Goal: Task Accomplishment & Management: Manage account settings

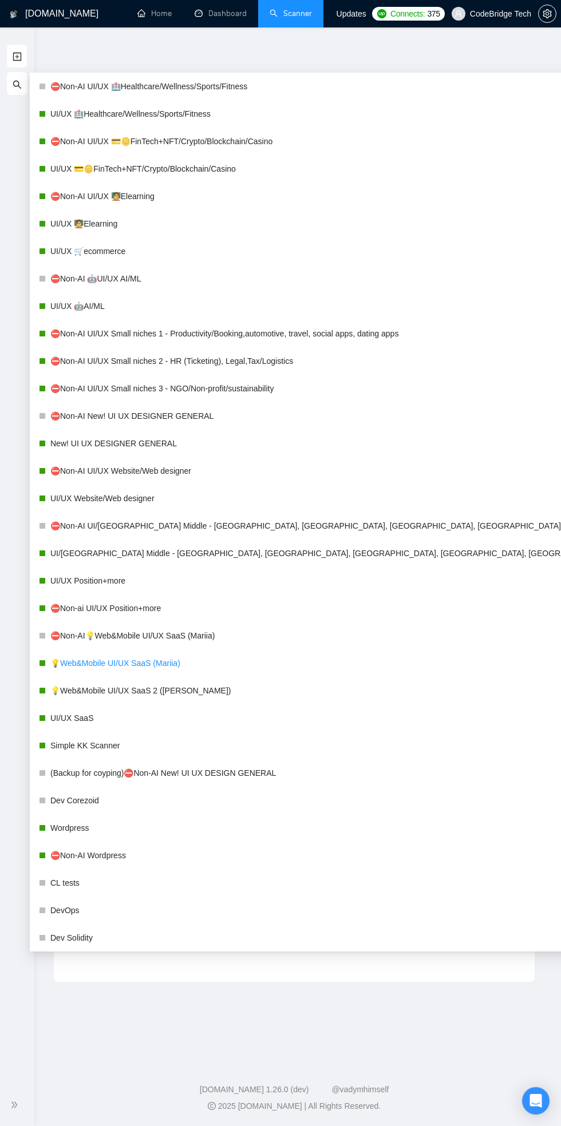
click at [70, 665] on link "💡Web&Mobile UI/UX SaaS (Mariia)" at bounding box center [343, 663] width 587 height 23
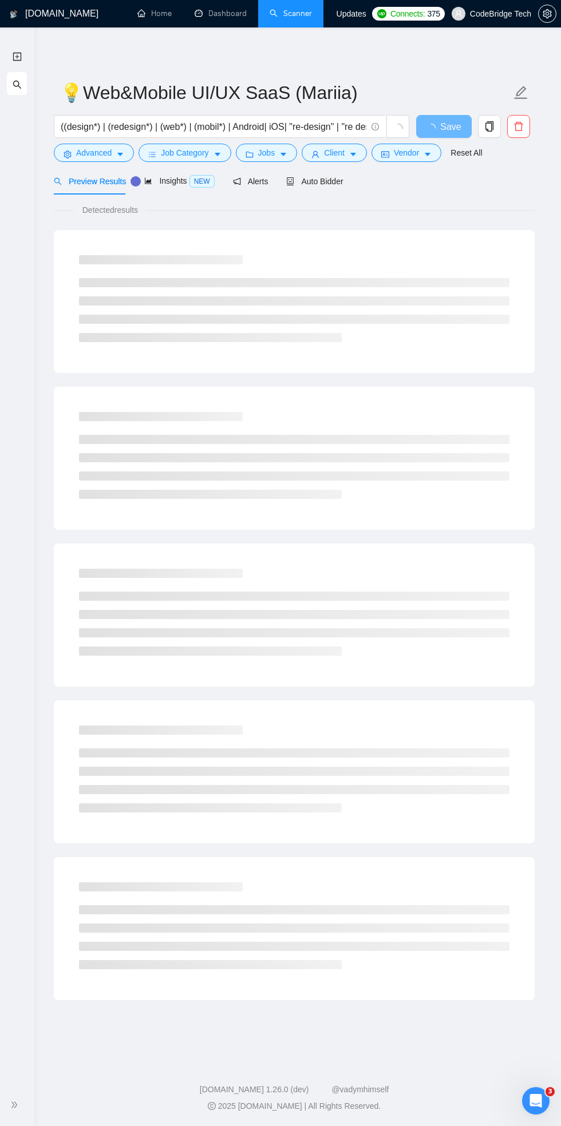
click at [506, 431] on div at bounding box center [294, 455] width 430 height 87
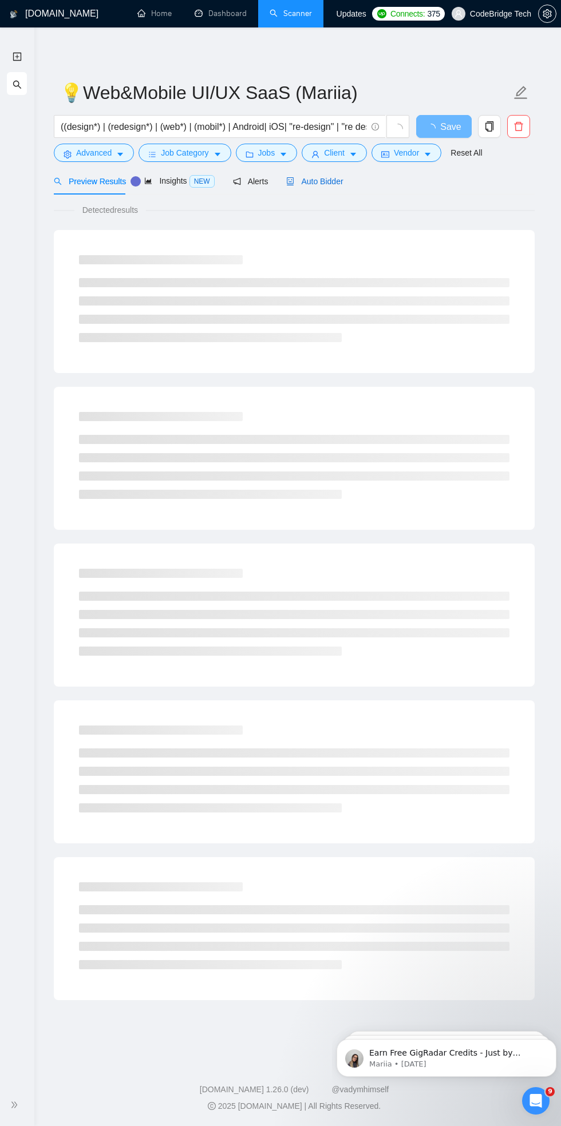
click at [287, 183] on icon "robot" at bounding box center [290, 181] width 7 height 8
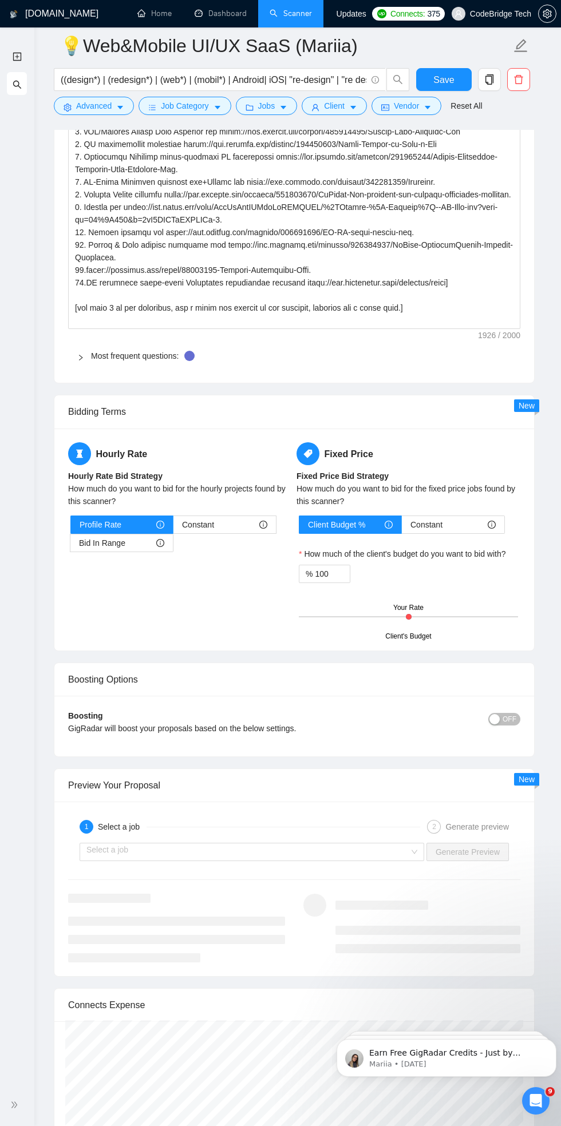
scroll to position [1964, 0]
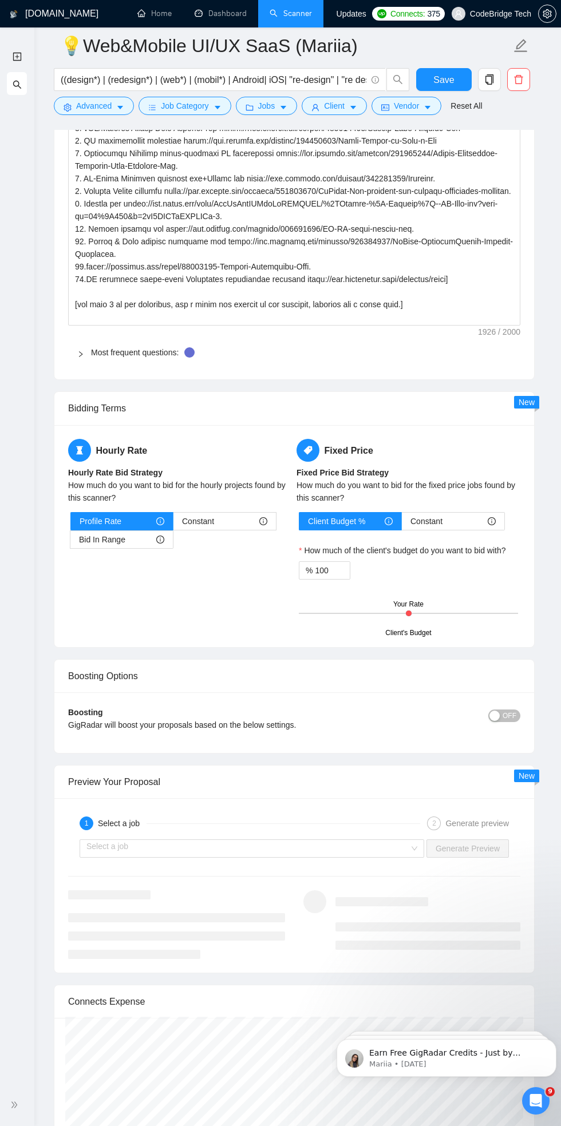
click at [509, 710] on span "OFF" at bounding box center [509, 716] width 14 height 13
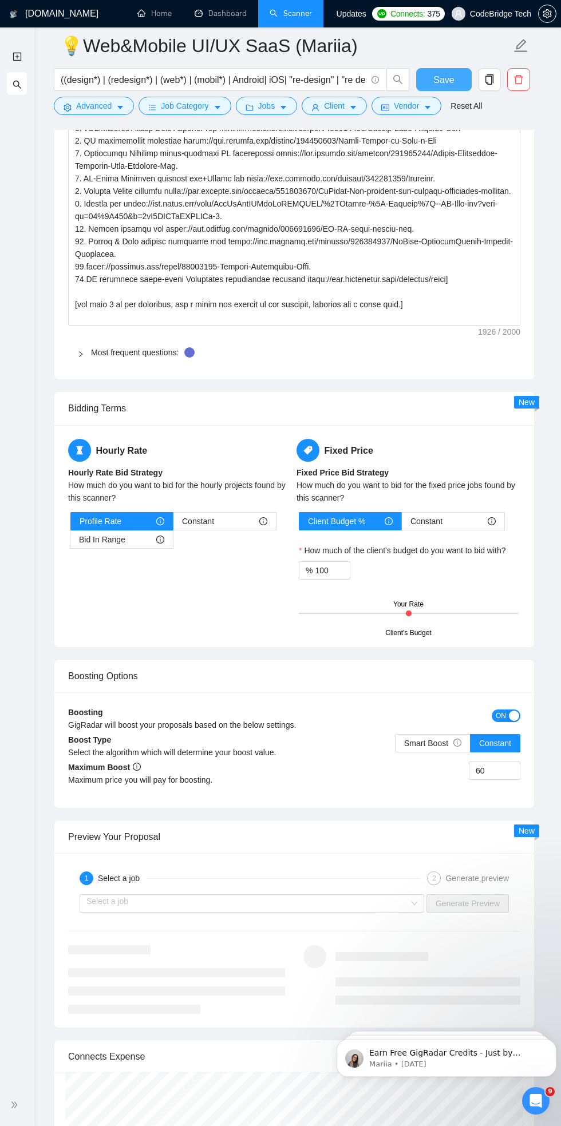
click at [440, 84] on span "Save" at bounding box center [443, 80] width 21 height 14
click at [17, 57] on link "New Scanner" at bounding box center [17, 56] width 9 height 23
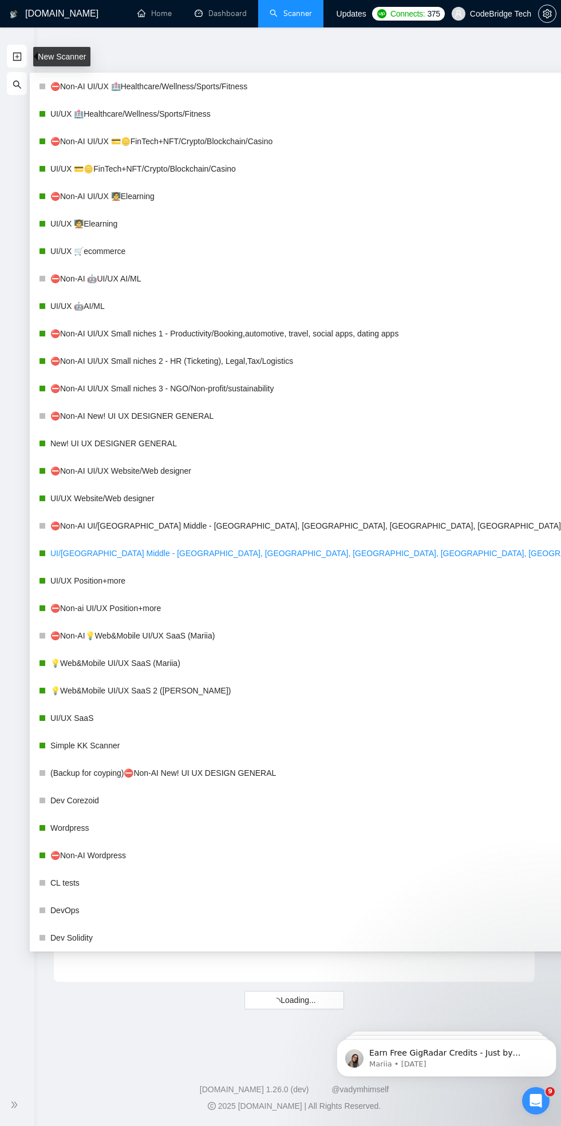
click at [69, 553] on link "UI/[GEOGRAPHIC_DATA] Middle - [GEOGRAPHIC_DATA], [GEOGRAPHIC_DATA], [GEOGRAPHIC…" at bounding box center [343, 553] width 587 height 23
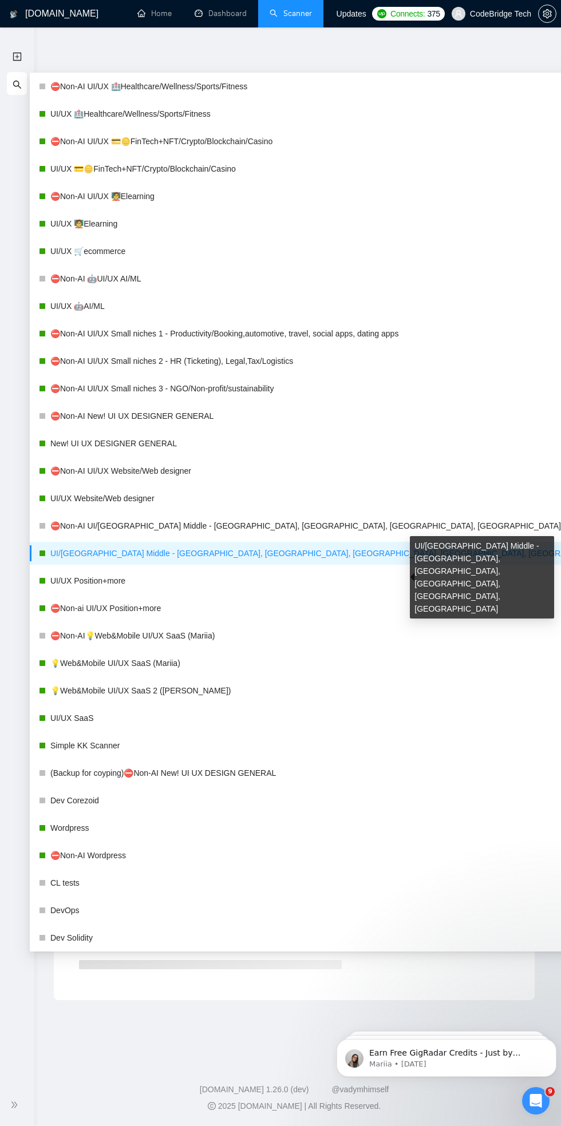
click at [28, 1019] on div "New Scanner My Scanners" at bounding box center [17, 565] width 34 height 1040
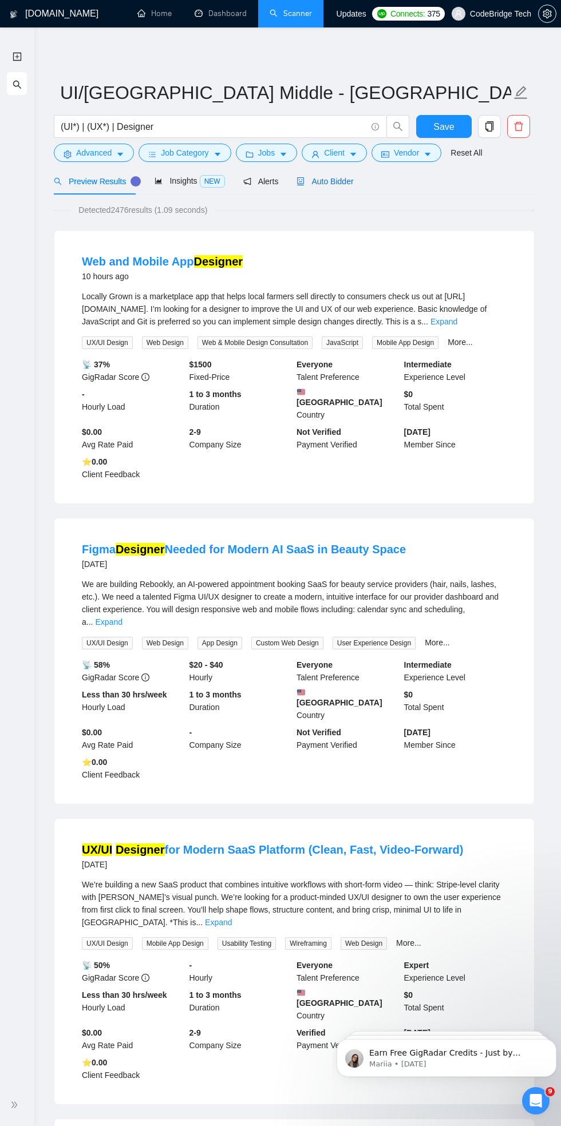
click at [310, 187] on div "Auto Bidder" at bounding box center [324, 181] width 57 height 13
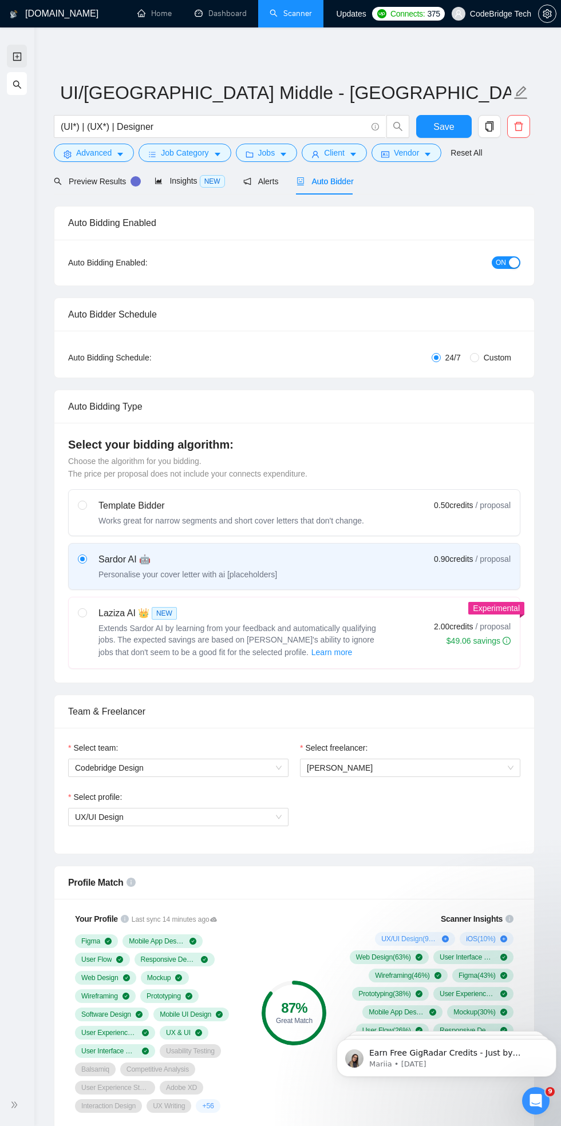
click at [17, 57] on link "New Scanner" at bounding box center [17, 56] width 9 height 23
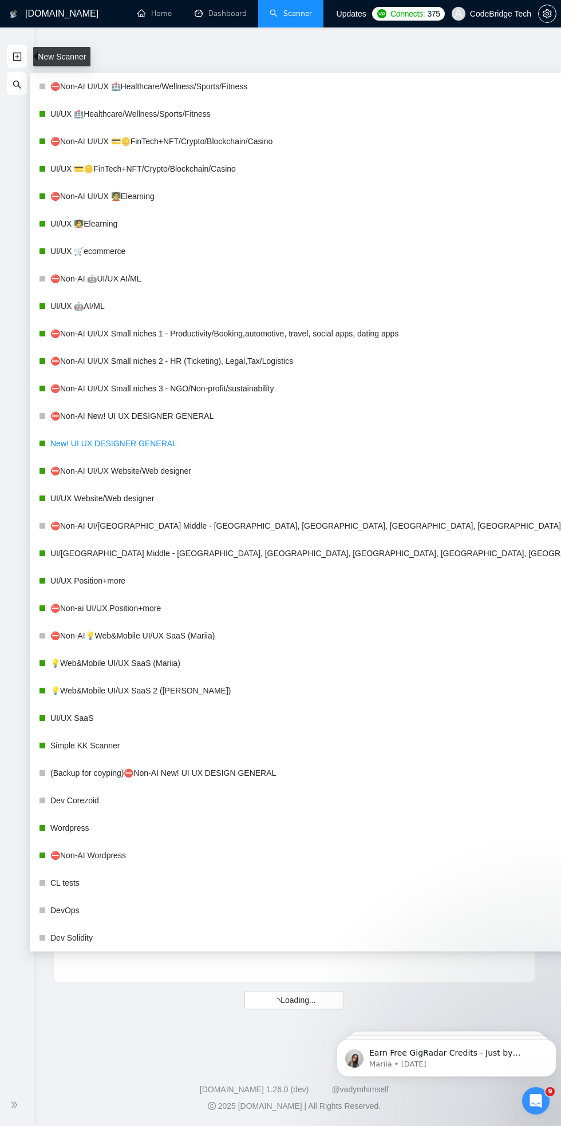
click at [80, 443] on link "New! UI UX DESIGNER GENERAL" at bounding box center [343, 443] width 587 height 23
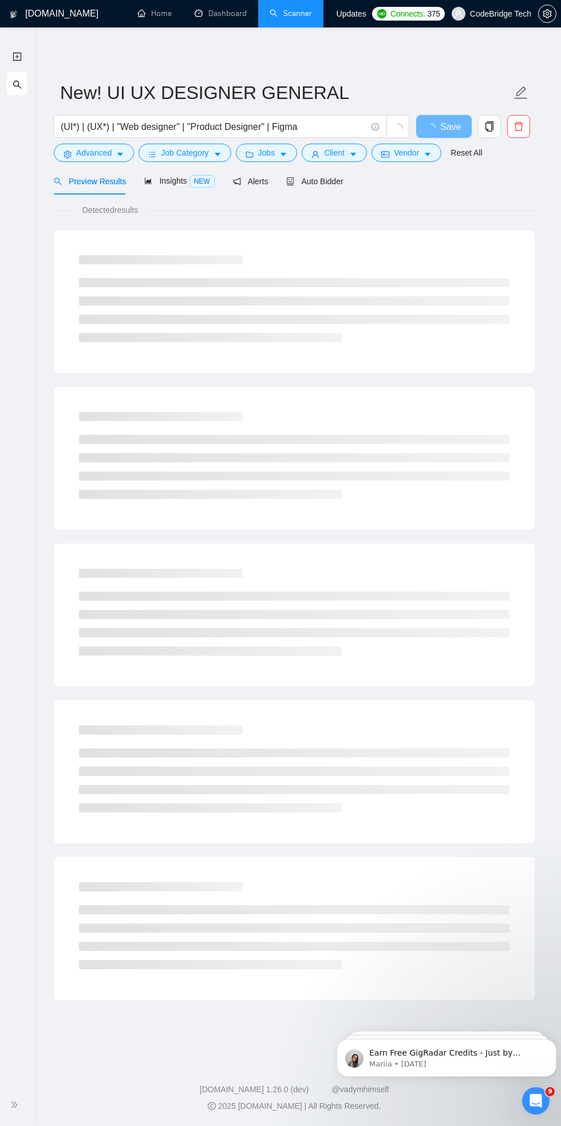
click at [476, 211] on div "Detected results" at bounding box center [294, 210] width 481 height 13
click at [329, 184] on span "Auto Bidder" at bounding box center [314, 181] width 57 height 9
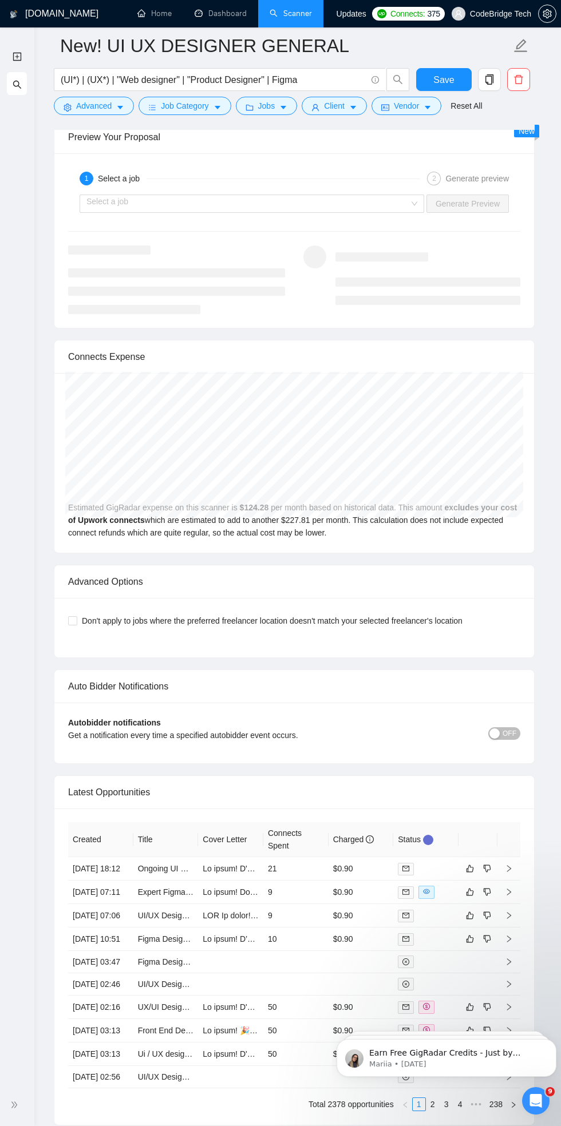
scroll to position [2651, 0]
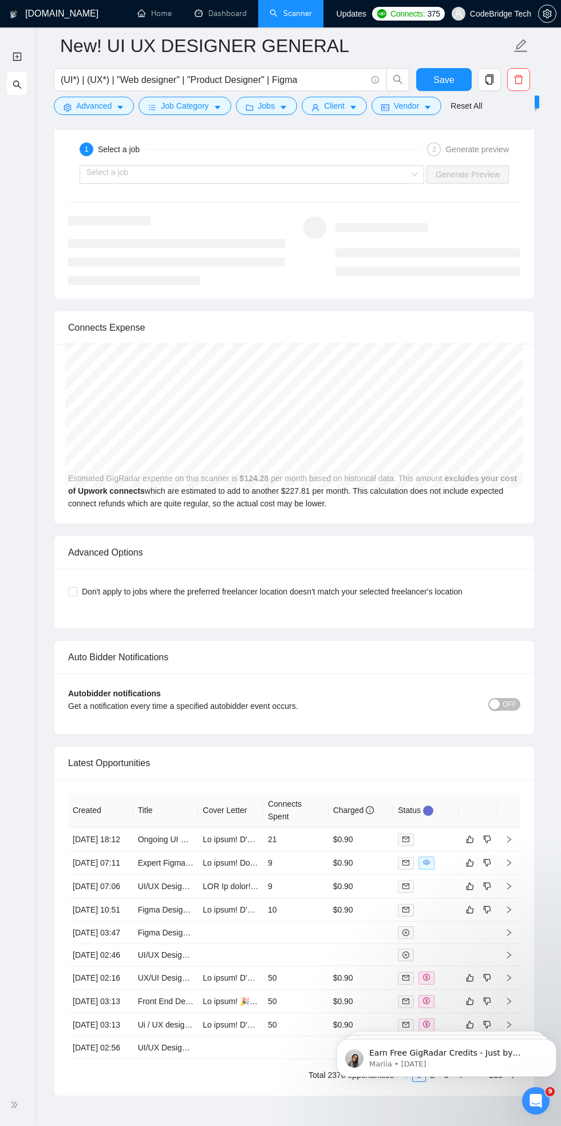
click at [504, 702] on span "OFF" at bounding box center [509, 704] width 14 height 13
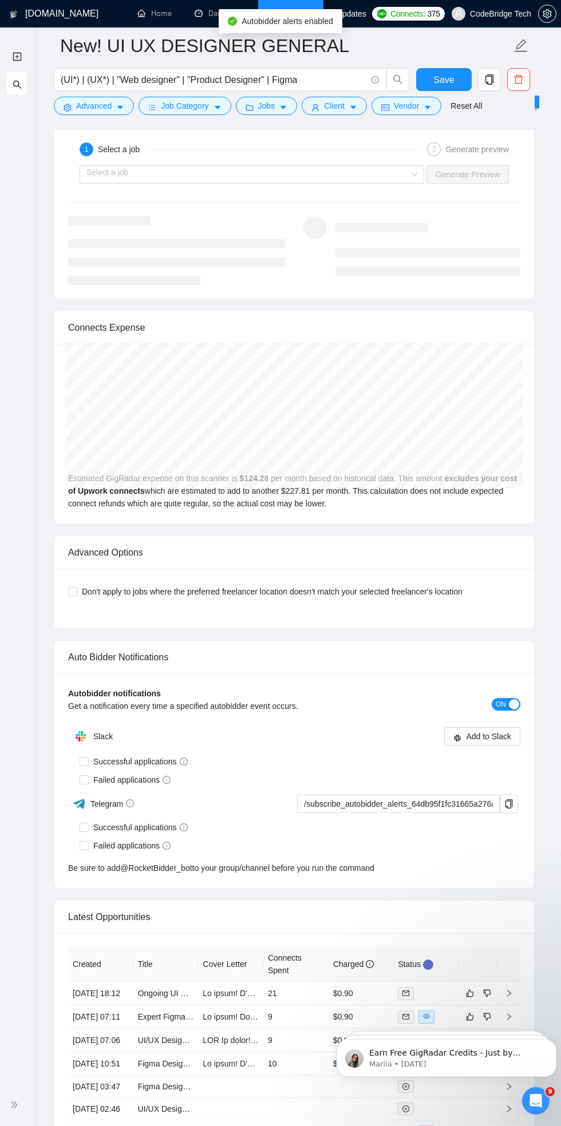
click at [506, 702] on button "ON" at bounding box center [506, 704] width 29 height 13
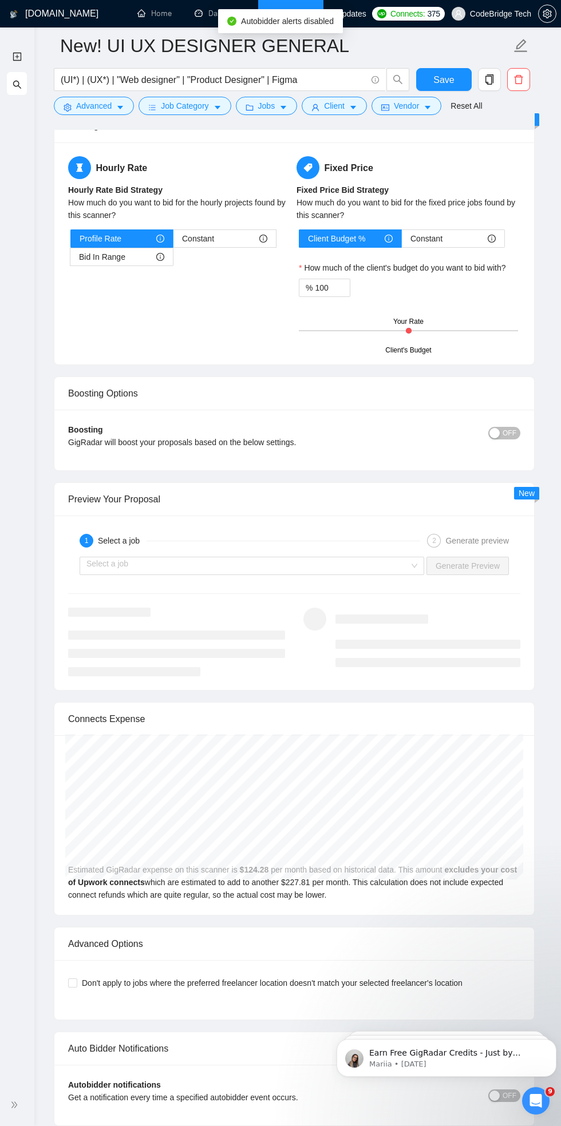
scroll to position [2265, 0]
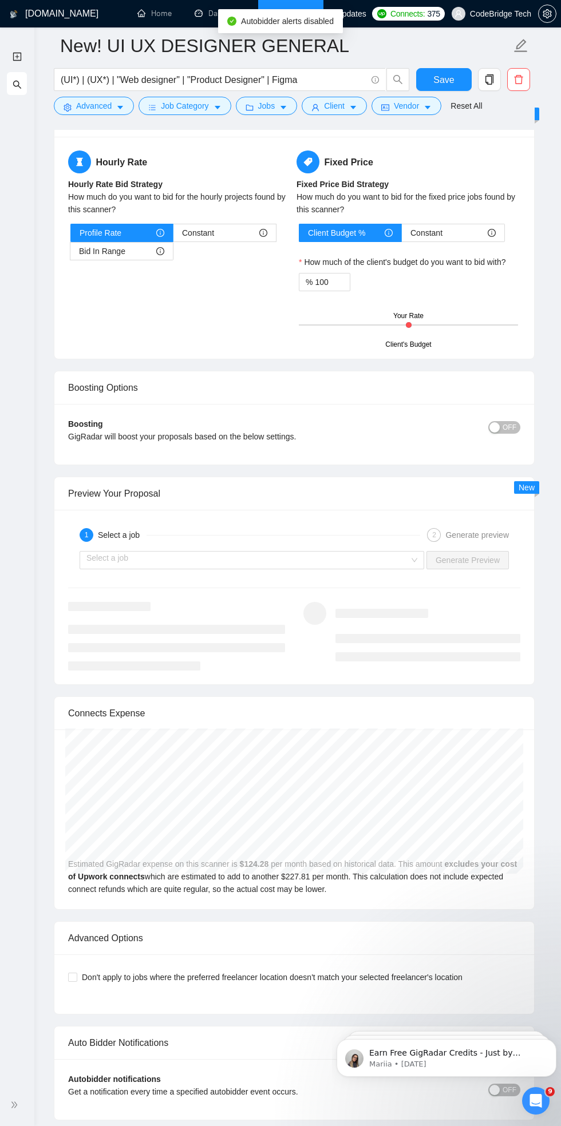
click at [510, 422] on span "OFF" at bounding box center [509, 427] width 14 height 13
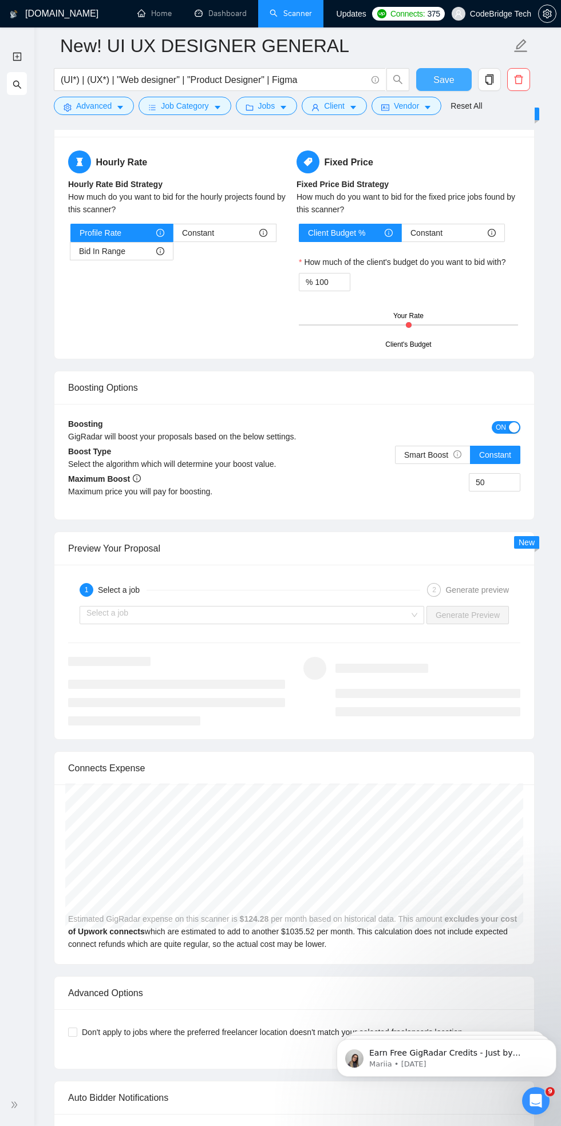
click at [445, 78] on span "Save" at bounding box center [443, 80] width 21 height 14
click at [17, 57] on link "New Scanner" at bounding box center [17, 56] width 9 height 23
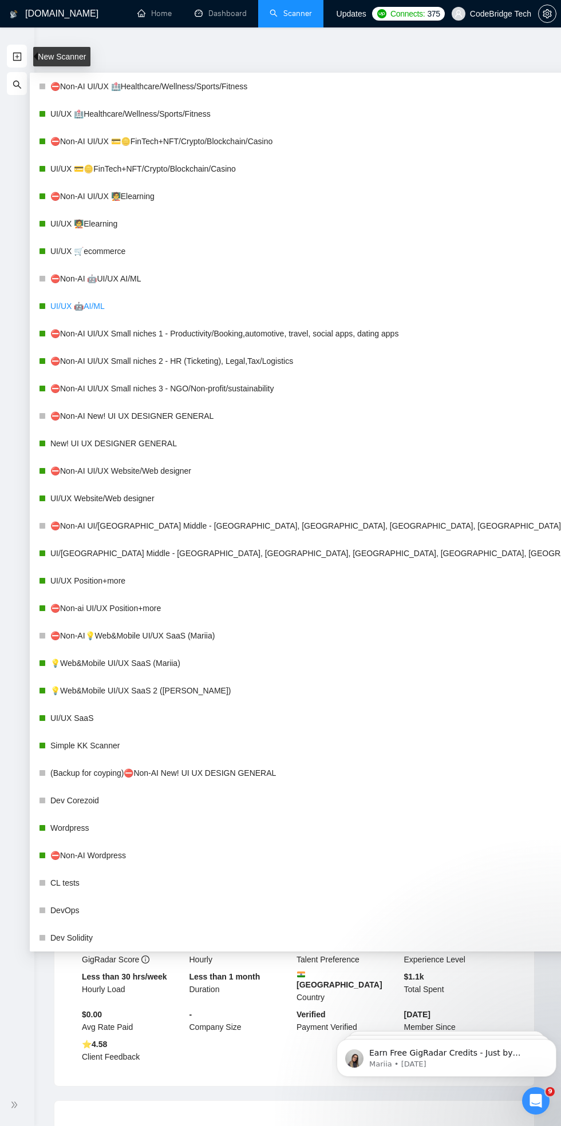
click at [85, 306] on link "UI/UX 🤖AI/ML" at bounding box center [343, 306] width 587 height 23
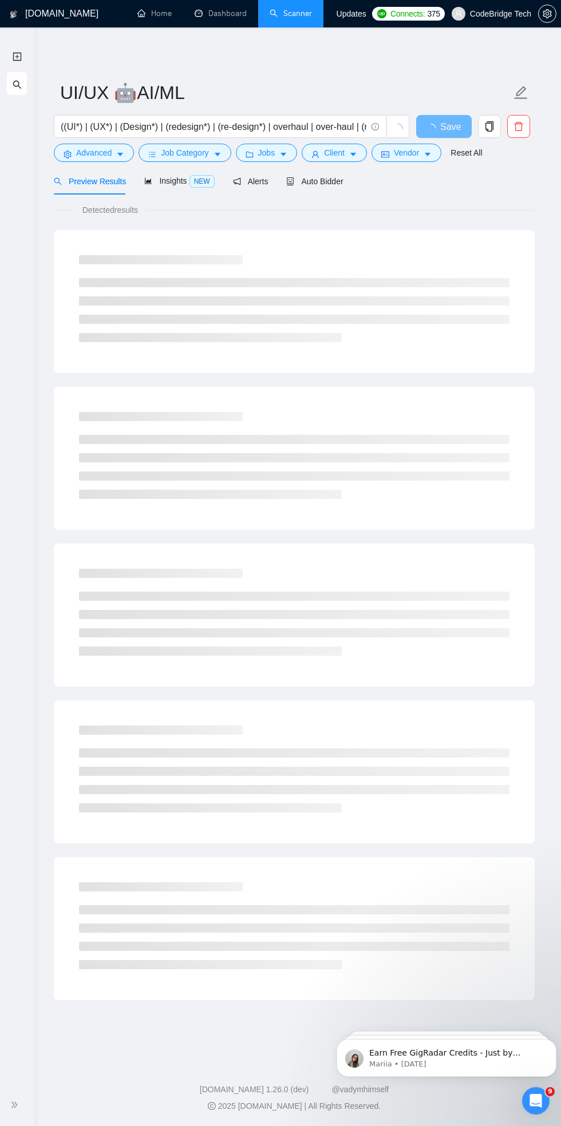
click at [432, 210] on div "Detected results" at bounding box center [294, 210] width 481 height 13
click at [317, 187] on div "Auto Bidder" at bounding box center [314, 181] width 57 height 13
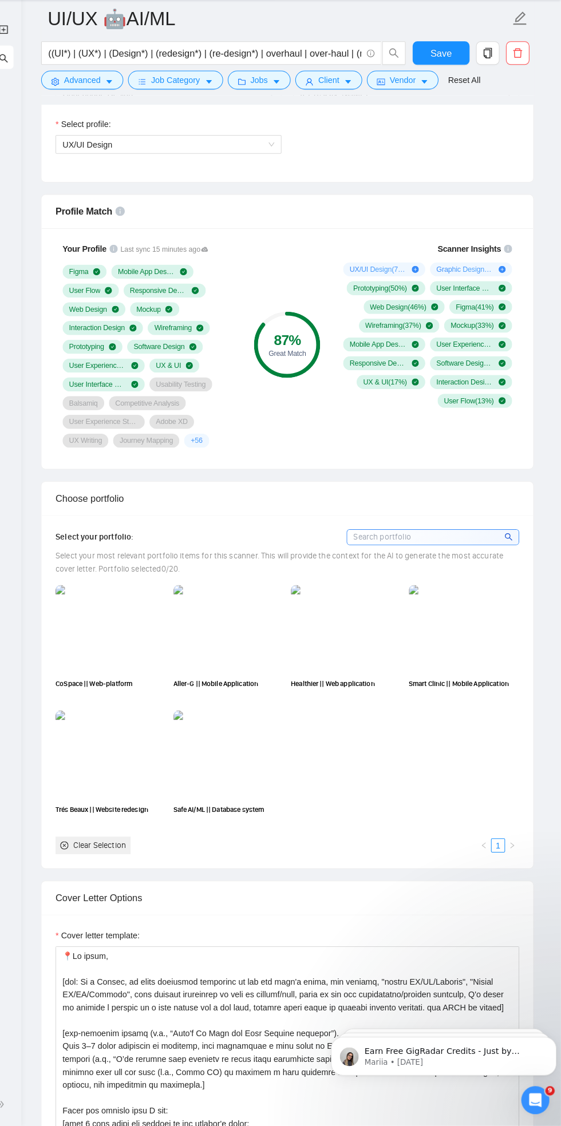
scroll to position [671, 0]
